Goal: Task Accomplishment & Management: Manage account settings

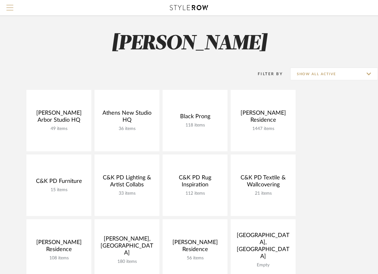
click at [12, 12] on span "Menu" at bounding box center [9, 10] width 7 height 10
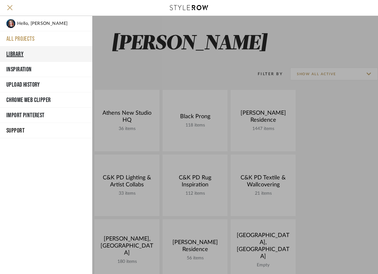
click at [12, 52] on button "Library" at bounding box center [46, 53] width 92 height 15
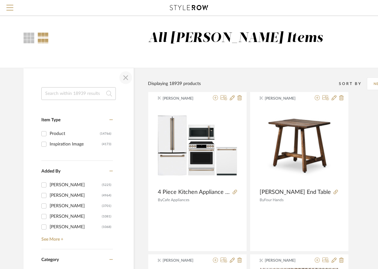
click at [122, 77] on span "button" at bounding box center [125, 77] width 15 height 15
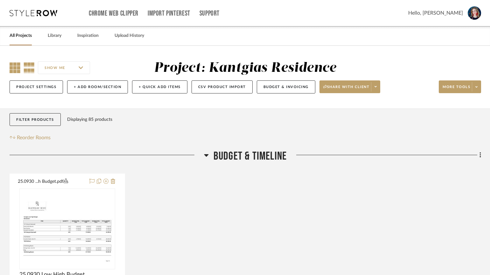
click at [13, 68] on icon at bounding box center [15, 67] width 11 height 11
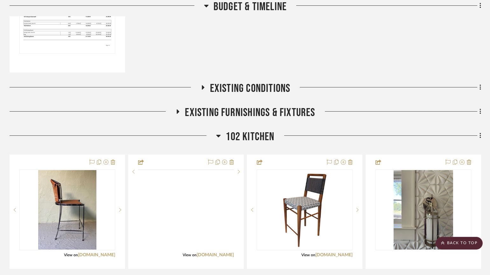
scroll to position [293, 0]
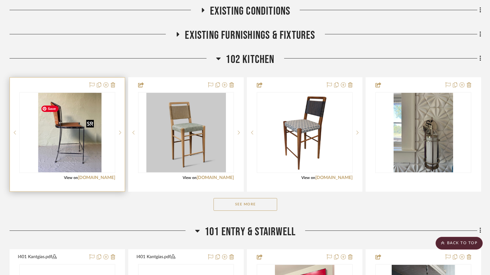
click at [78, 138] on img "0" at bounding box center [72, 133] width 59 height 80
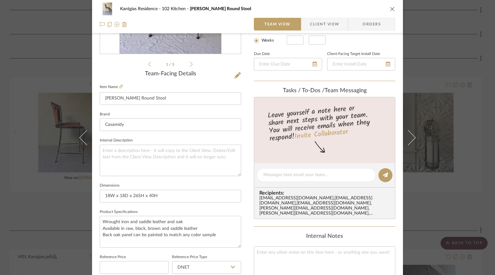
scroll to position [142, 0]
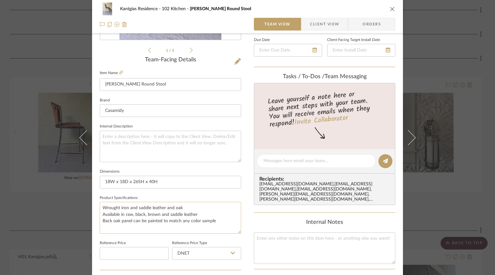
click at [219, 222] on textarea "Wrought iron and saddle leather and oak Available in raw, black, brown and sadd…" at bounding box center [170, 218] width 141 height 32
drag, startPoint x: 216, startPoint y: 221, endPoint x: 94, endPoint y: 221, distance: 121.3
click at [94, 221] on div "Kantgias Residence 102 Kitchen [PERSON_NAME] Round Stool Team View Client View …" at bounding box center [247, 157] width 311 height 588
type textarea "Wrought iron and saddle leather and oak Available in raw, black, brown and sadd…"
click at [301, 160] on textarea at bounding box center [316, 161] width 106 height 7
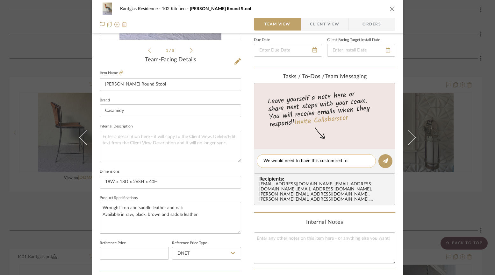
scroll to position [0, 0]
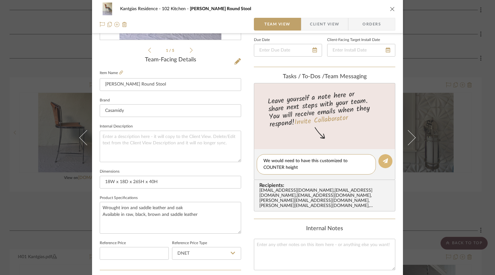
type textarea "We would need to have this customized to COUNTER height"
click at [387, 163] on button at bounding box center [385, 161] width 14 height 14
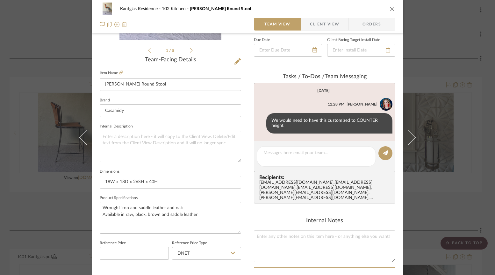
click at [390, 6] on button "close" at bounding box center [392, 9] width 6 height 6
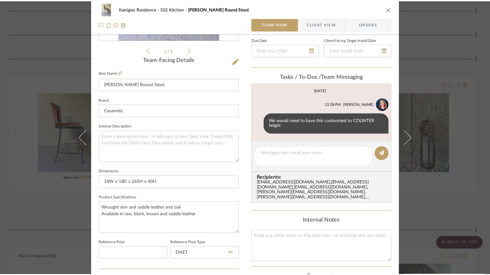
scroll to position [293, 0]
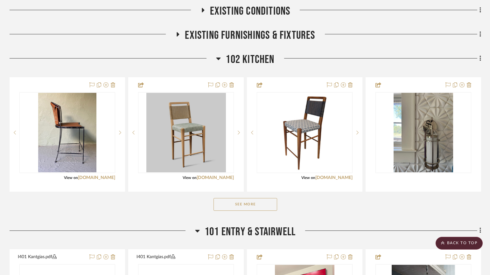
click at [236, 211] on button "See More" at bounding box center [246, 204] width 64 height 13
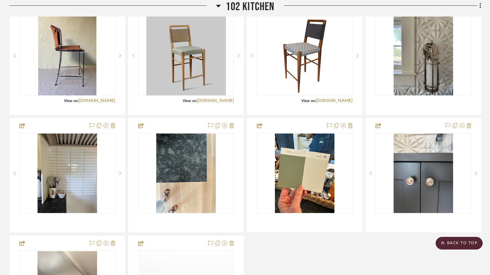
scroll to position [370, 0]
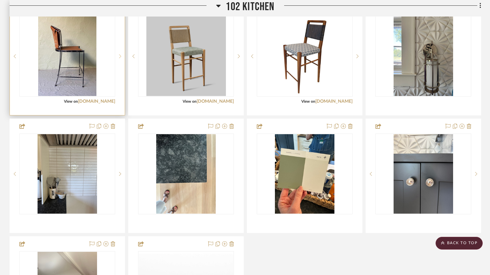
click at [120, 59] on icon at bounding box center [120, 56] width 2 height 4
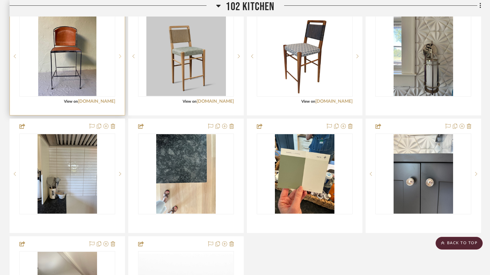
click at [120, 59] on icon at bounding box center [120, 56] width 2 height 4
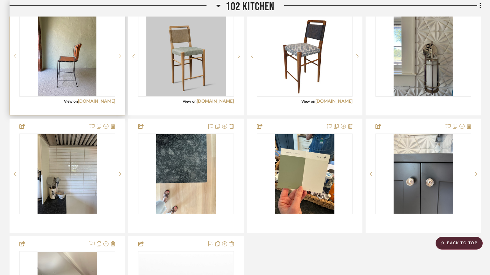
click at [120, 59] on icon at bounding box center [120, 56] width 2 height 4
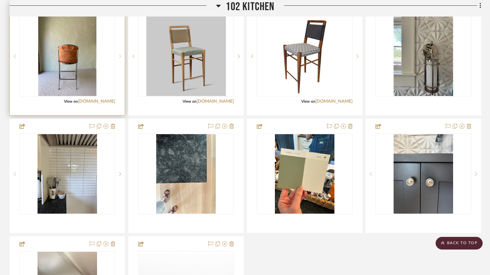
click at [120, 59] on icon at bounding box center [120, 56] width 2 height 4
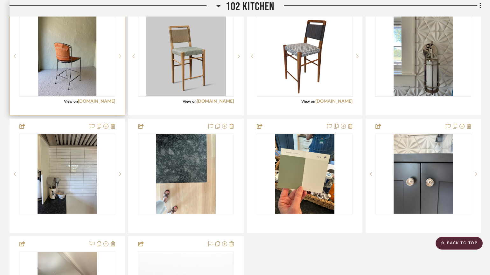
click at [120, 59] on icon at bounding box center [120, 56] width 2 height 4
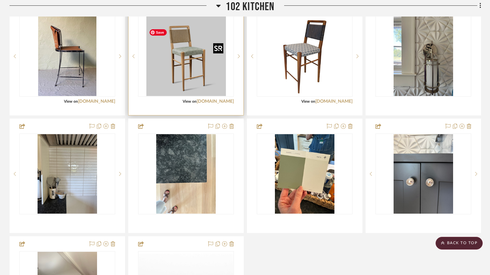
click at [197, 82] on img "0" at bounding box center [186, 57] width 80 height 80
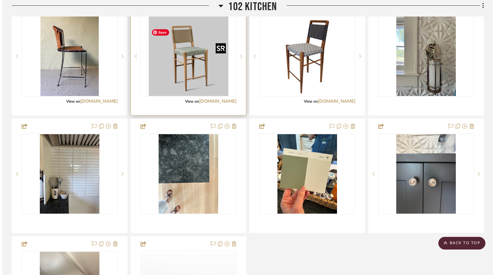
scroll to position [0, 0]
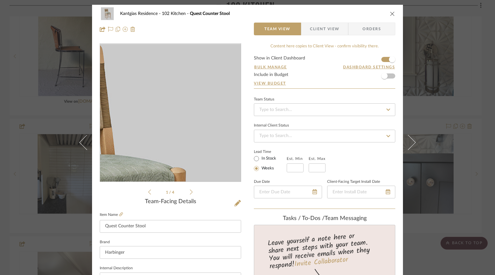
click at [196, 82] on img "0" at bounding box center [170, 113] width 138 height 138
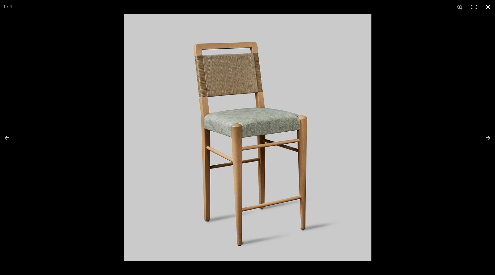
click at [490, 7] on button at bounding box center [488, 7] width 14 height 14
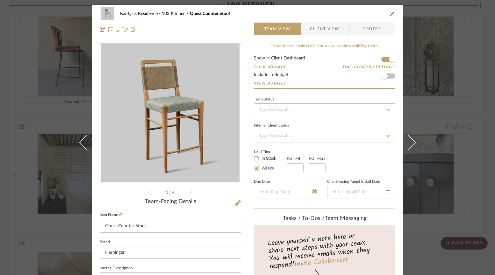
click at [390, 13] on icon "close" at bounding box center [392, 13] width 5 height 5
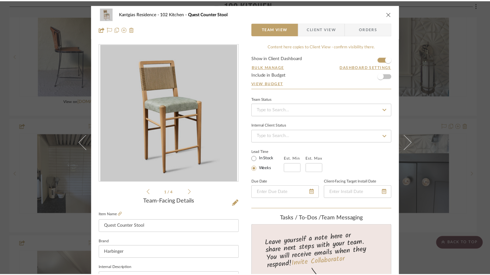
scroll to position [370, 0]
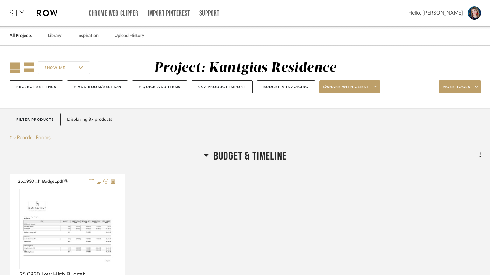
click at [11, 69] on icon at bounding box center [15, 67] width 11 height 11
click at [208, 159] on icon at bounding box center [206, 156] width 5 height 8
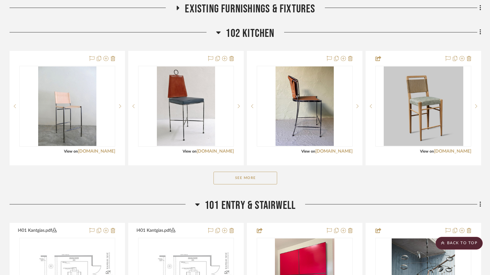
scroll to position [196, 0]
click at [246, 184] on button "See More" at bounding box center [246, 178] width 64 height 13
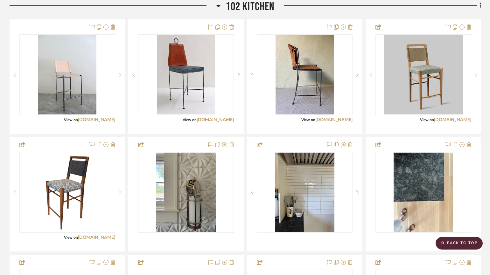
scroll to position [231, 0]
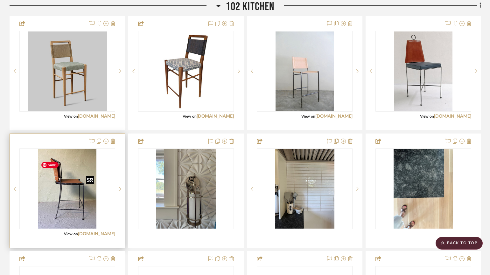
click at [84, 198] on img "0" at bounding box center [67, 189] width 59 height 80
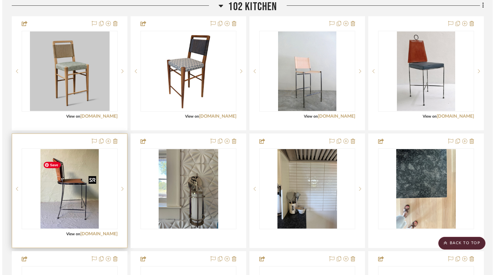
scroll to position [0, 0]
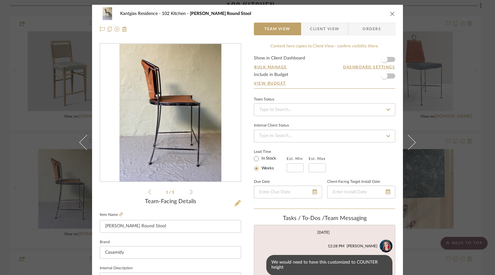
click at [234, 203] on icon at bounding box center [237, 203] width 6 height 6
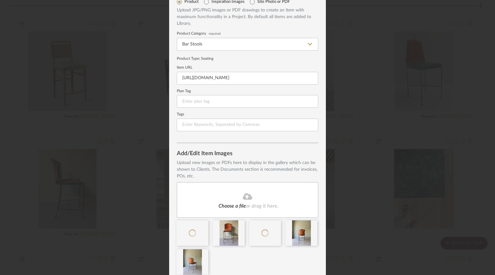
scroll to position [62, 0]
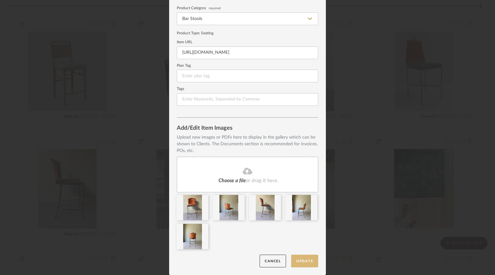
click at [300, 261] on button "Update" at bounding box center [304, 261] width 27 height 13
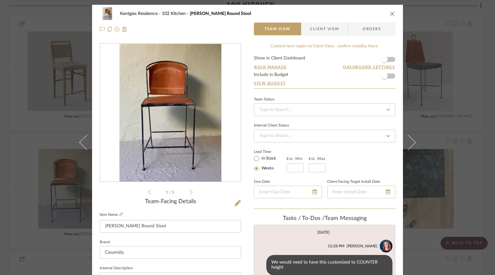
click at [390, 14] on icon "close" at bounding box center [392, 13] width 5 height 5
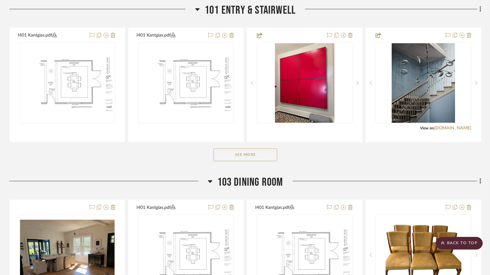
scroll to position [628, 0]
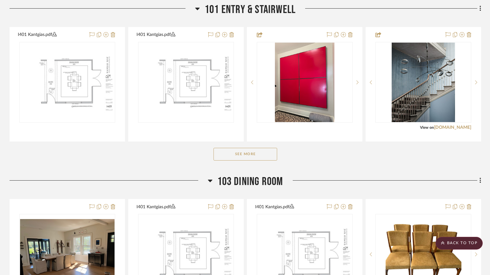
click at [259, 161] on button "See More" at bounding box center [246, 154] width 64 height 13
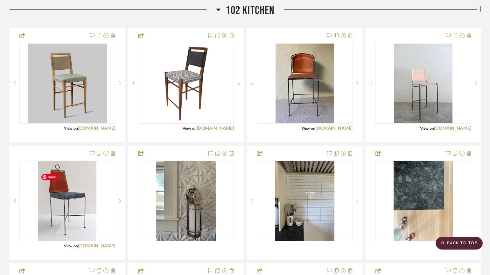
scroll to position [223, 0]
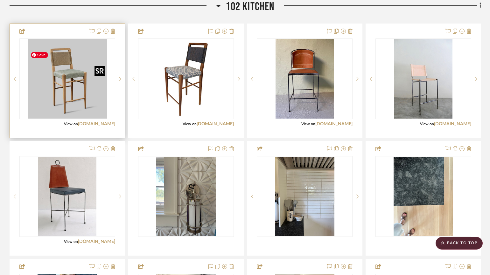
click at [64, 94] on img "0" at bounding box center [68, 79] width 80 height 80
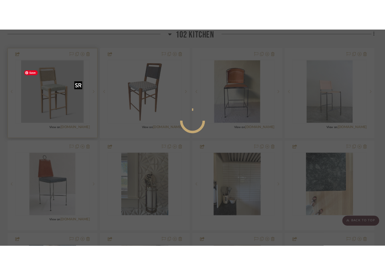
scroll to position [0, 0]
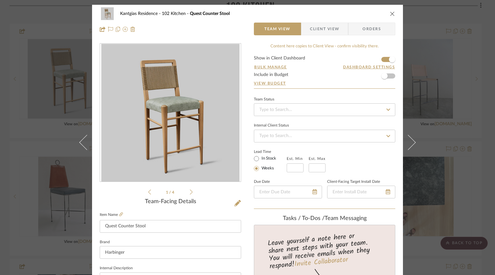
click at [190, 190] on icon at bounding box center [191, 192] width 3 height 6
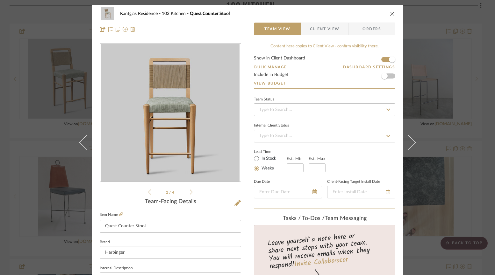
click at [190, 190] on icon at bounding box center [191, 192] width 3 height 6
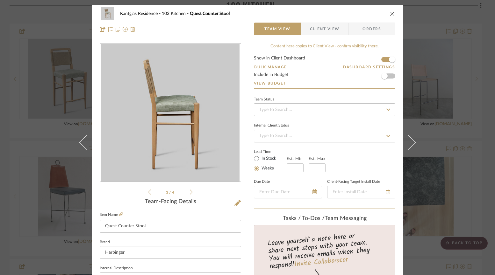
click at [190, 190] on icon at bounding box center [191, 192] width 3 height 6
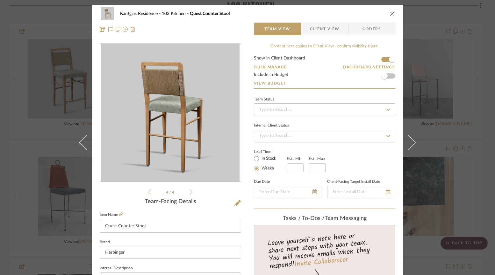
click at [190, 190] on icon at bounding box center [191, 192] width 3 height 6
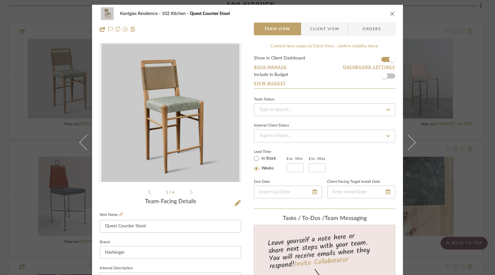
click at [190, 190] on icon at bounding box center [191, 192] width 3 height 6
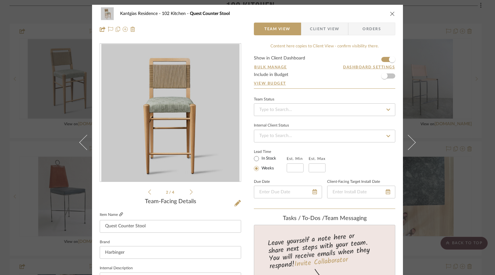
click at [123, 214] on icon at bounding box center [121, 215] width 4 height 4
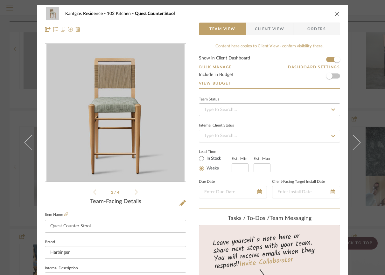
click at [135, 194] on icon at bounding box center [136, 192] width 3 height 6
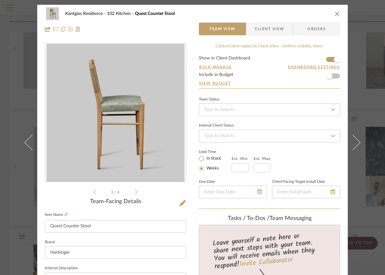
click at [135, 194] on icon at bounding box center [136, 192] width 3 height 6
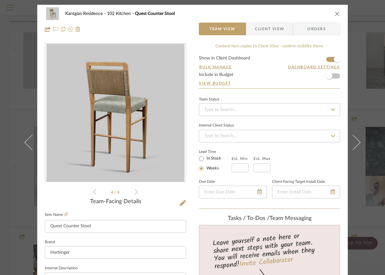
click at [135, 194] on icon at bounding box center [136, 192] width 3 height 6
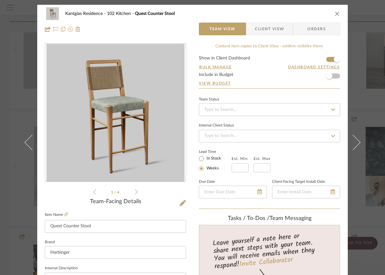
click at [135, 194] on icon at bounding box center [136, 192] width 3 height 6
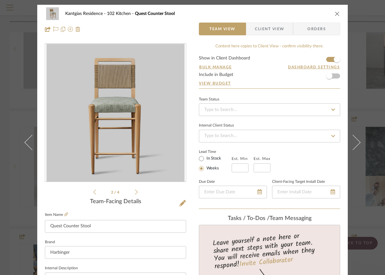
click at [337, 14] on icon "close" at bounding box center [337, 13] width 5 height 5
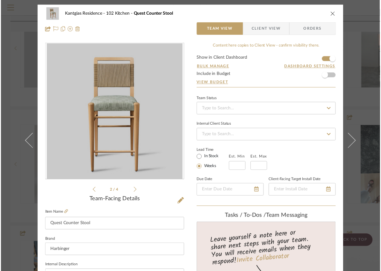
scroll to position [223, 0]
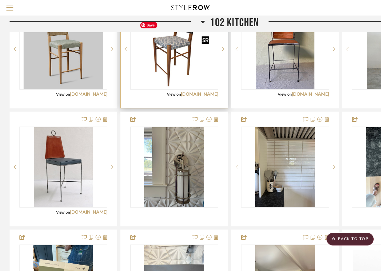
click at [155, 89] on img "0" at bounding box center [174, 49] width 75 height 80
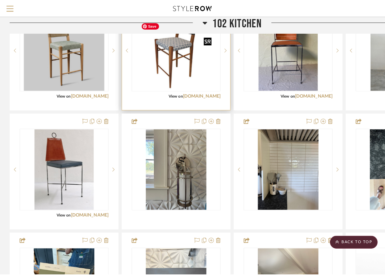
scroll to position [0, 0]
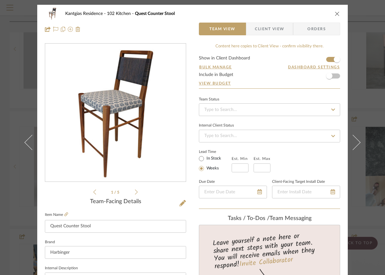
click at [135, 193] on icon at bounding box center [136, 192] width 3 height 6
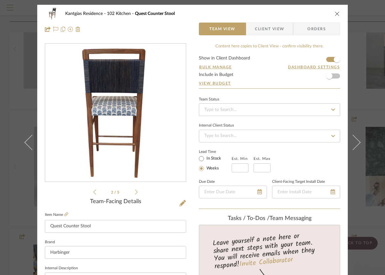
click at [135, 193] on icon at bounding box center [136, 192] width 3 height 6
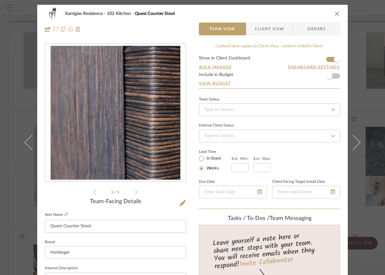
click at [135, 193] on icon at bounding box center [136, 192] width 3 height 6
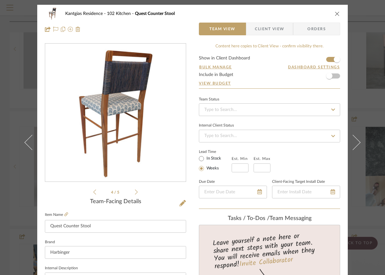
click at [135, 193] on icon at bounding box center [136, 192] width 3 height 6
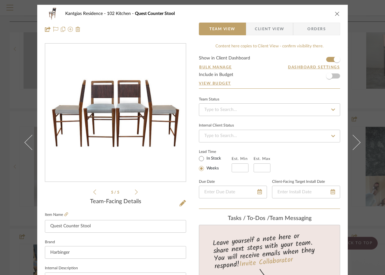
click at [335, 13] on icon "close" at bounding box center [337, 13] width 5 height 5
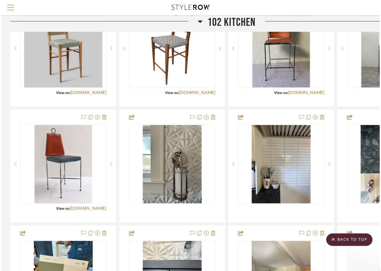
scroll to position [223, 0]
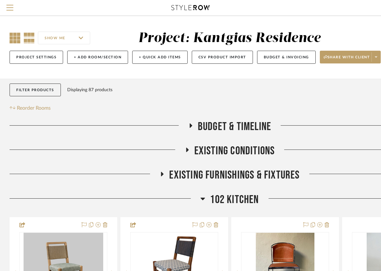
click at [12, 35] on icon at bounding box center [15, 37] width 11 height 11
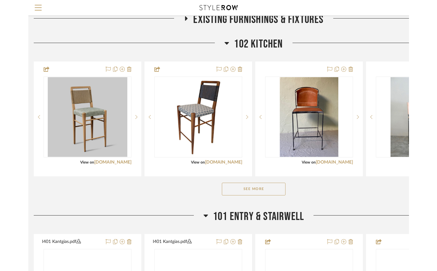
scroll to position [173, 4]
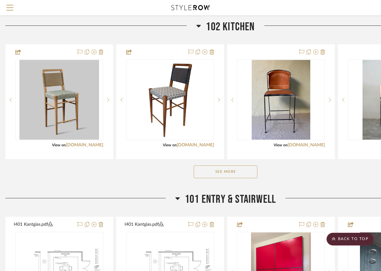
click at [216, 178] on button "See More" at bounding box center [226, 171] width 64 height 13
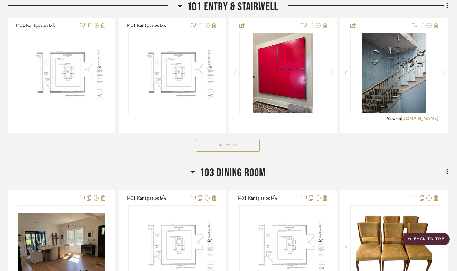
scroll to position [643, 2]
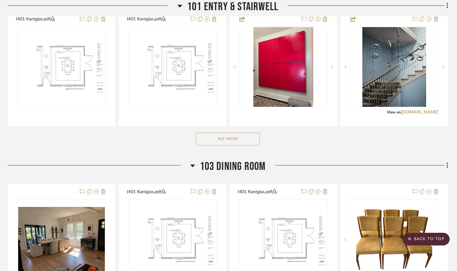
click at [232, 145] on button "See More" at bounding box center [228, 138] width 64 height 13
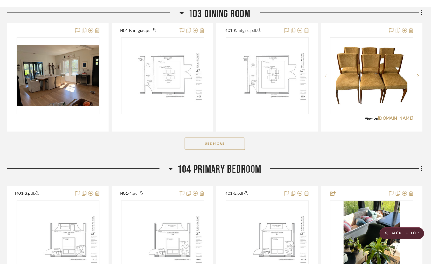
scroll to position [930, 2]
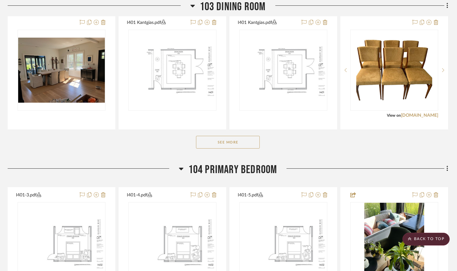
click at [223, 148] on button "See More" at bounding box center [228, 142] width 64 height 13
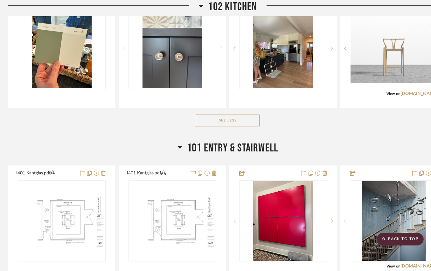
scroll to position [487, 2]
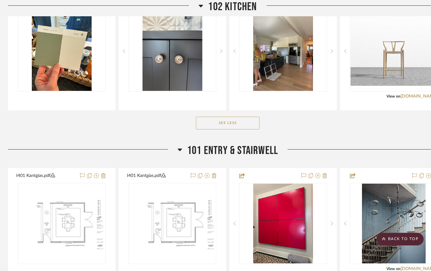
click at [180, 151] on icon at bounding box center [180, 149] width 4 height 3
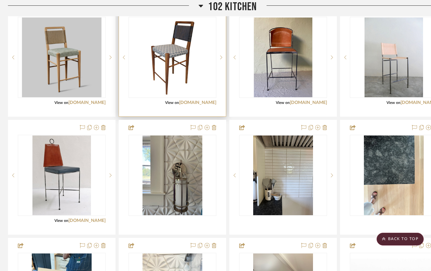
scroll to position [245, 2]
